Goal: Information Seeking & Learning: Learn about a topic

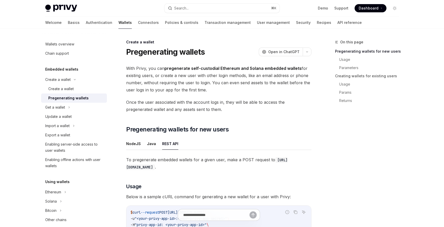
click at [68, 8] on img at bounding box center [61, 8] width 32 height 7
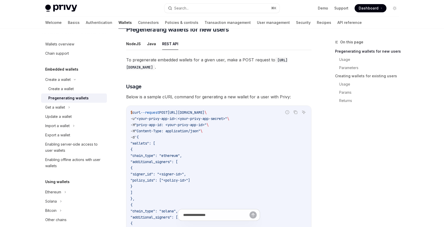
scroll to position [104, 0]
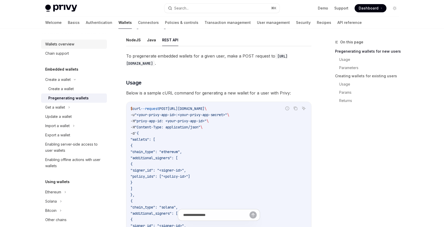
click at [65, 45] on div "Wallets overview" at bounding box center [59, 44] width 29 height 6
type textarea "*"
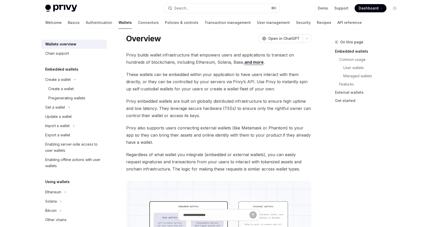
scroll to position [11, 0]
